Goal: Information Seeking & Learning: Understand process/instructions

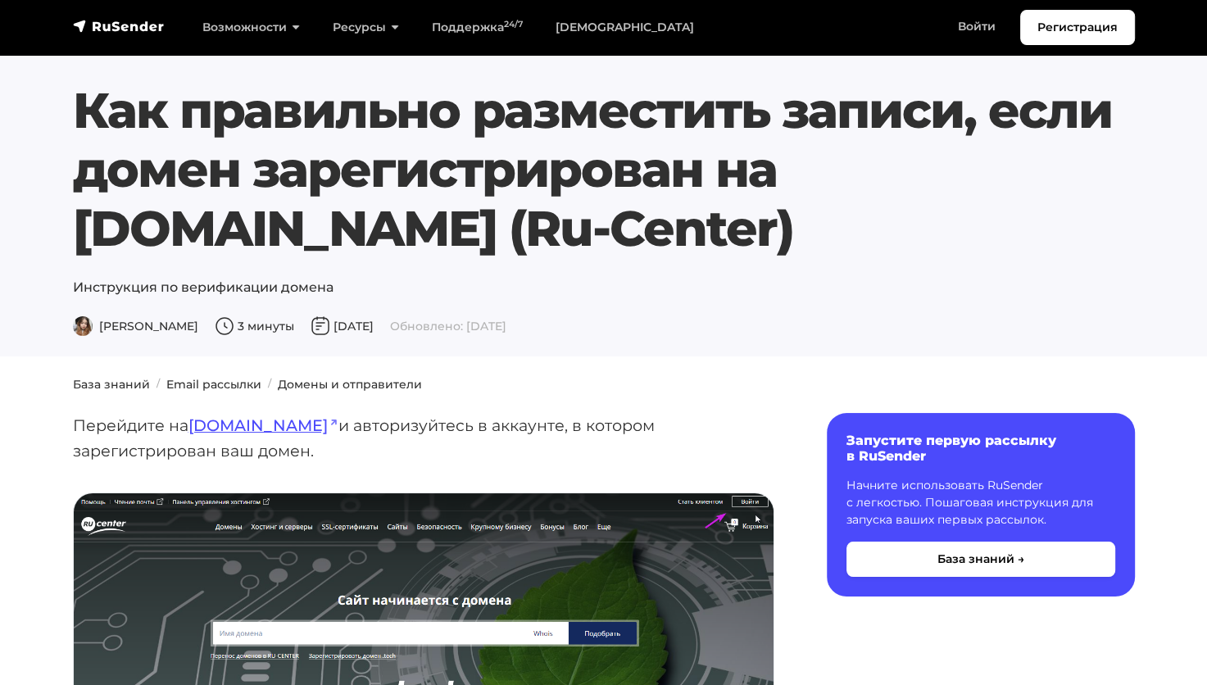
click at [202, 455] on p "Перейдите на [DOMAIN_NAME] и авторизуйтесь в аккаунте, в котором зарегистрирова…" at bounding box center [424, 438] width 702 height 50
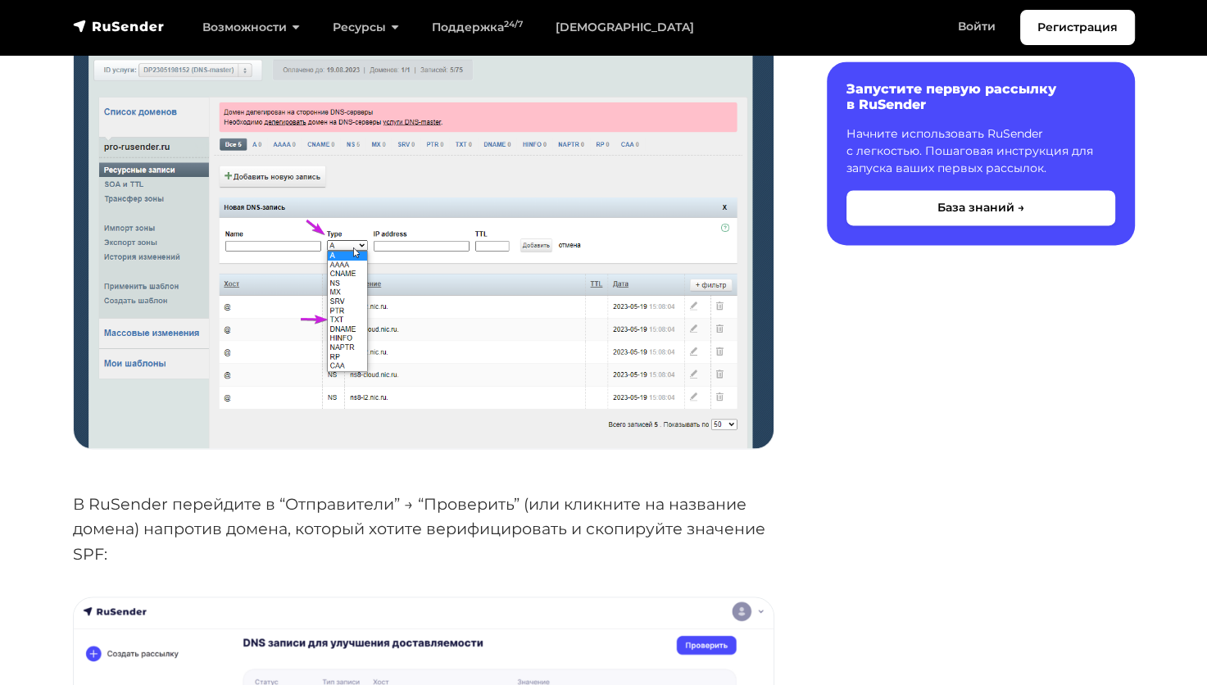
scroll to position [2167, 0]
